Goal: Find specific page/section: Find specific page/section

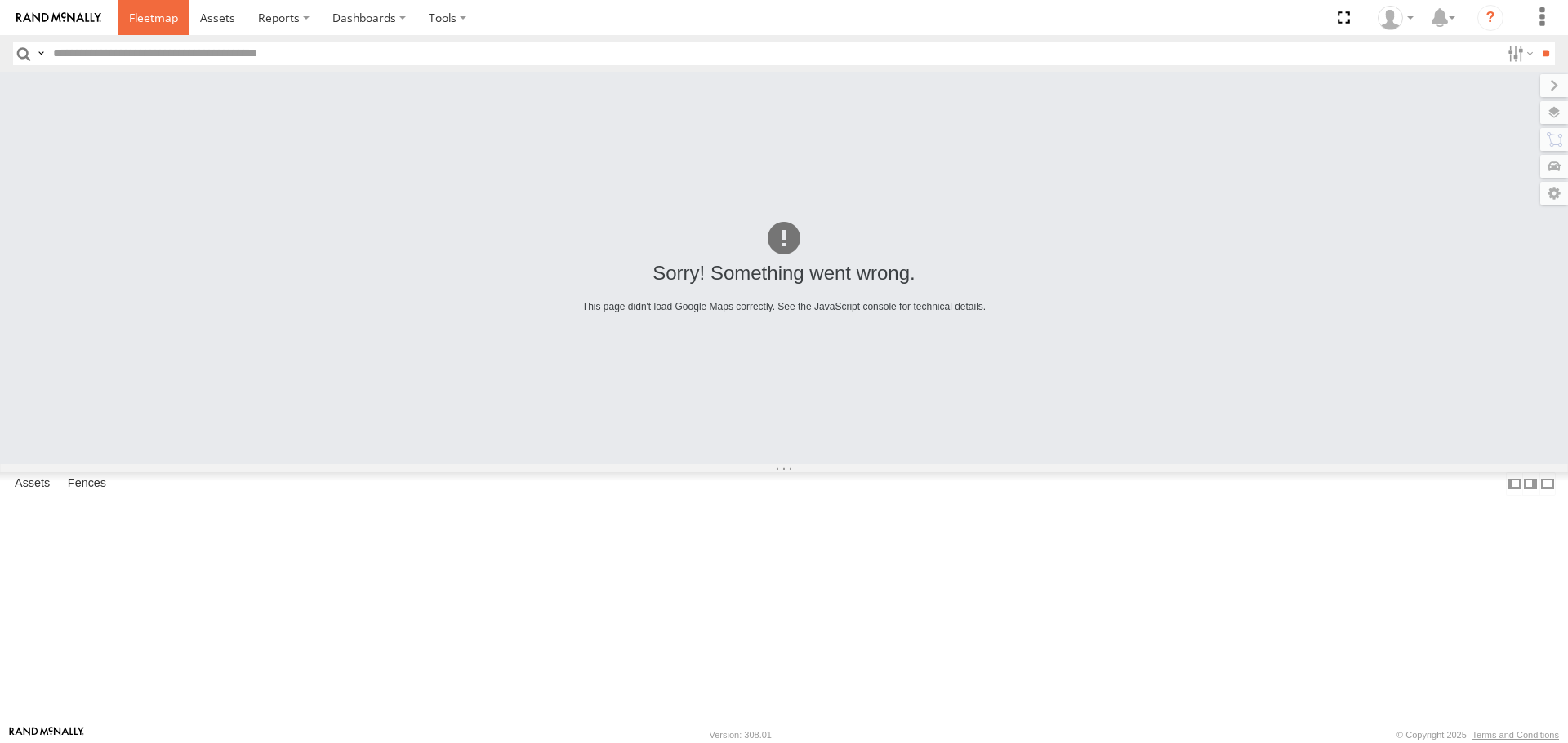
click at [169, 18] on span at bounding box center [153, 17] width 49 height 15
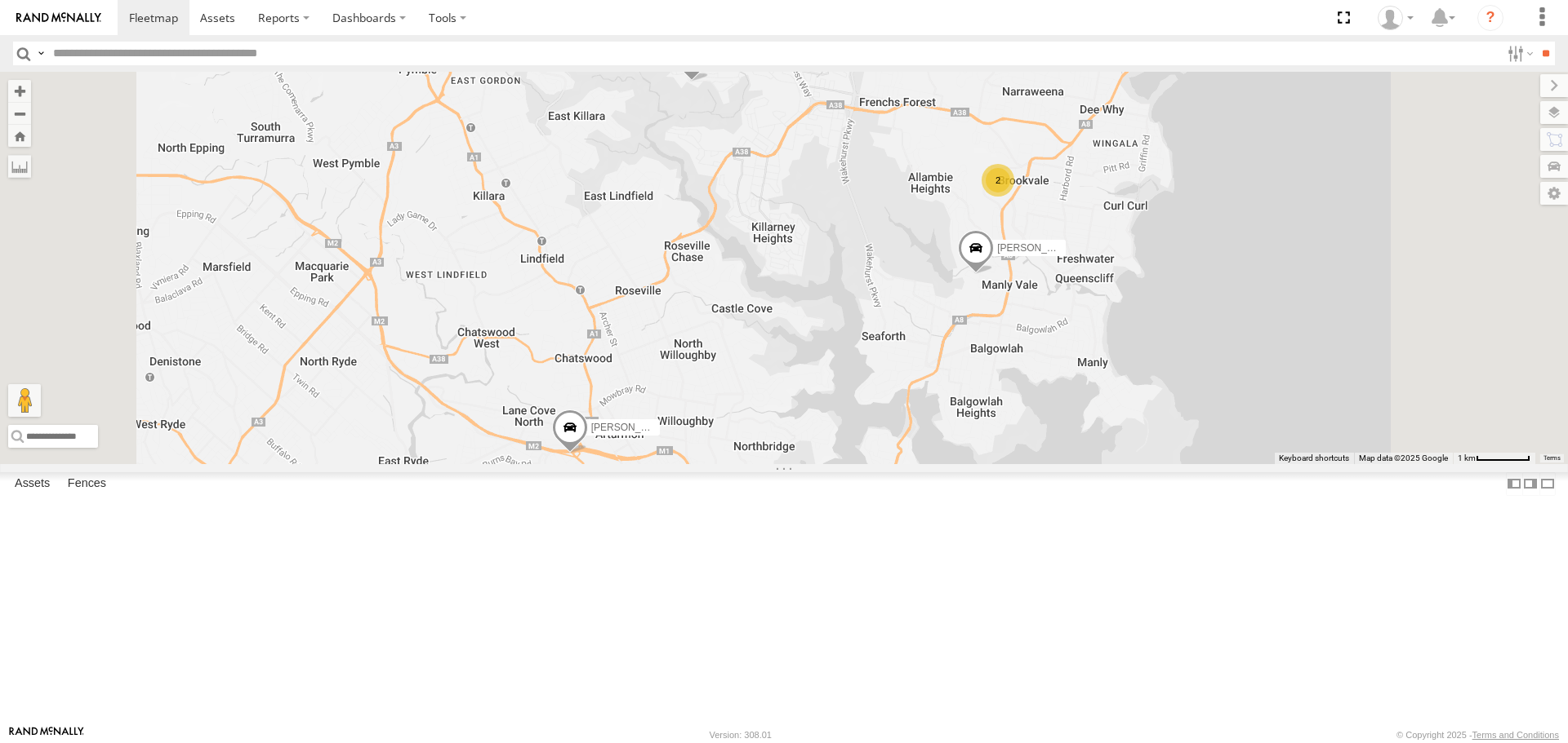
click at [0, 0] on link at bounding box center [0, 0] width 0 height 0
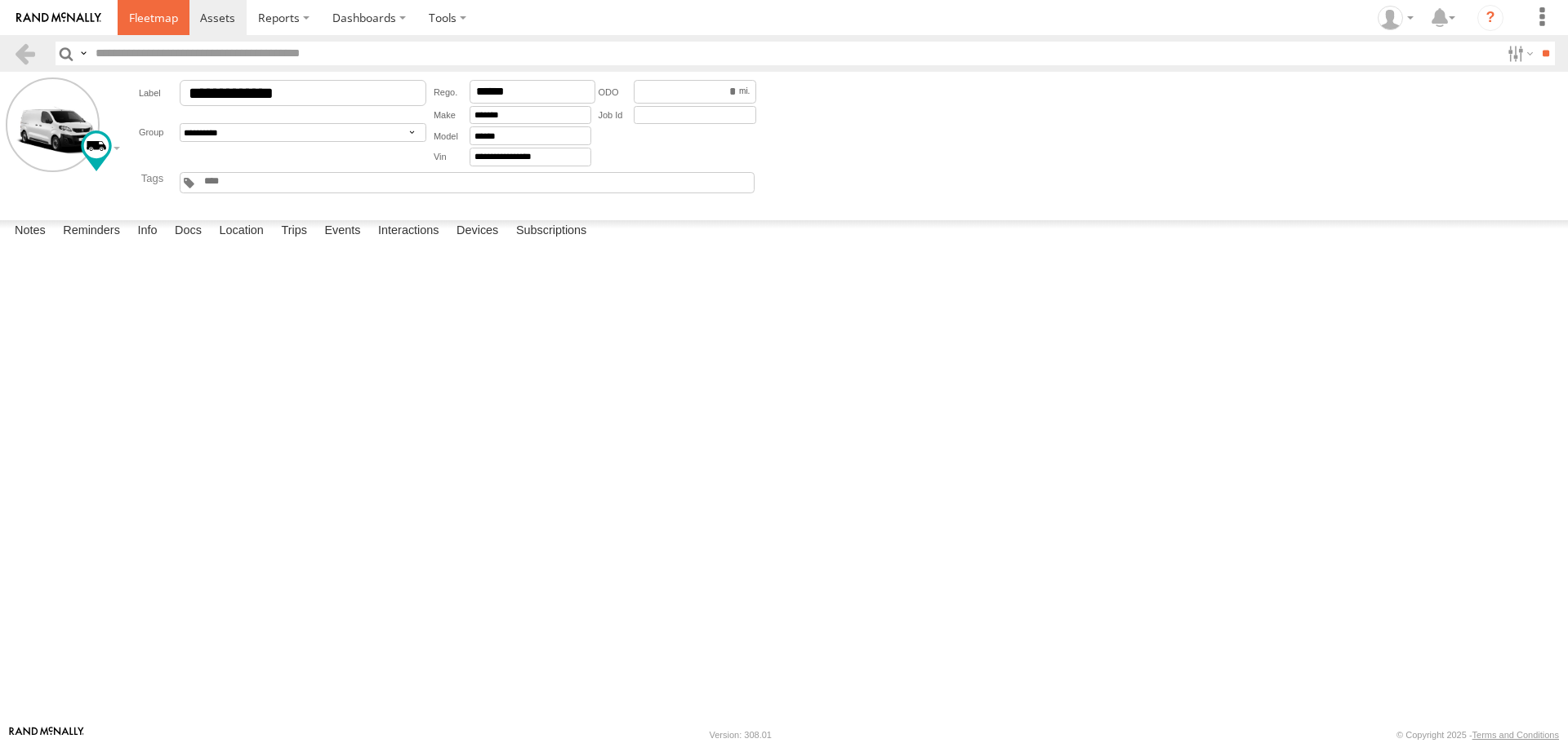
click at [152, 11] on span at bounding box center [153, 17] width 49 height 15
